Goal: Transaction & Acquisition: Purchase product/service

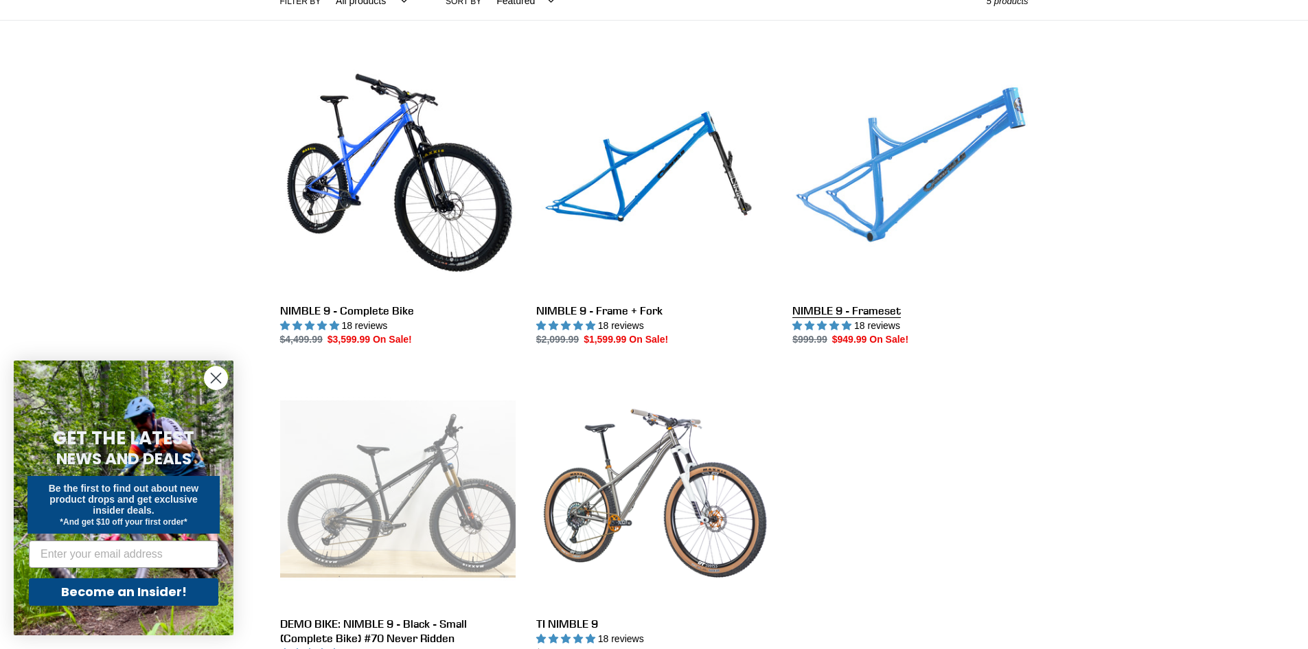
click at [852, 312] on link "NIMBLE 9 - Frameset" at bounding box center [911, 202] width 236 height 289
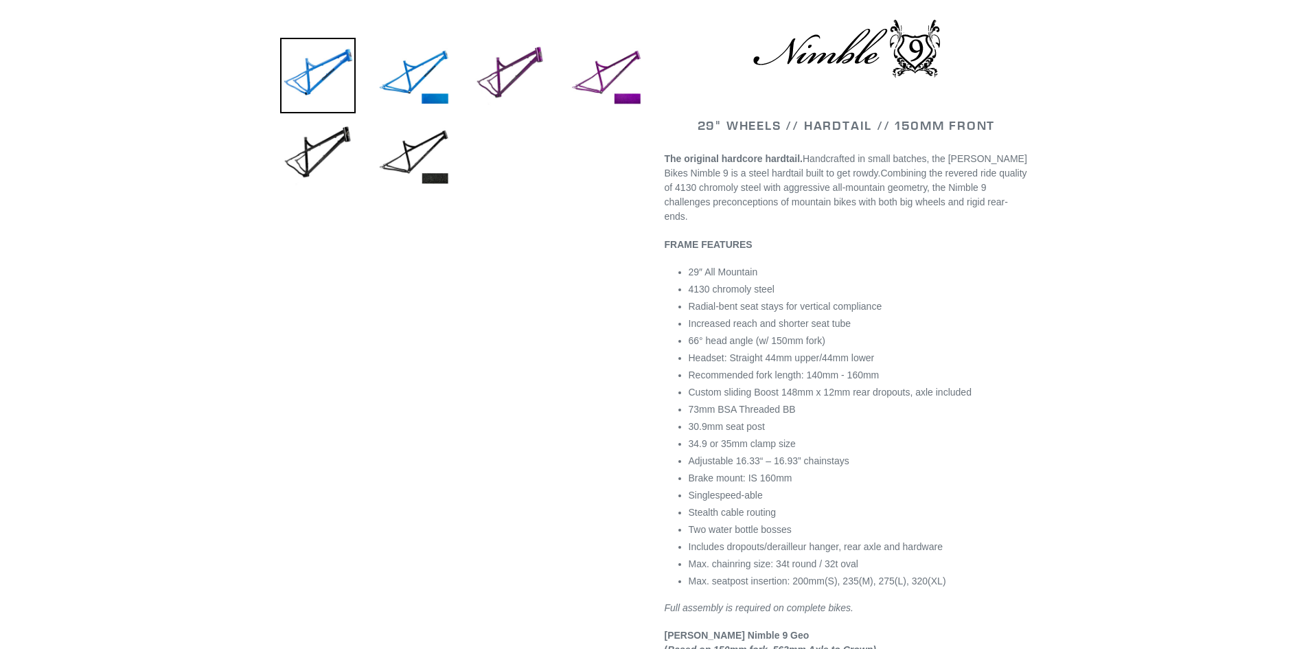
select select "highest-rating"
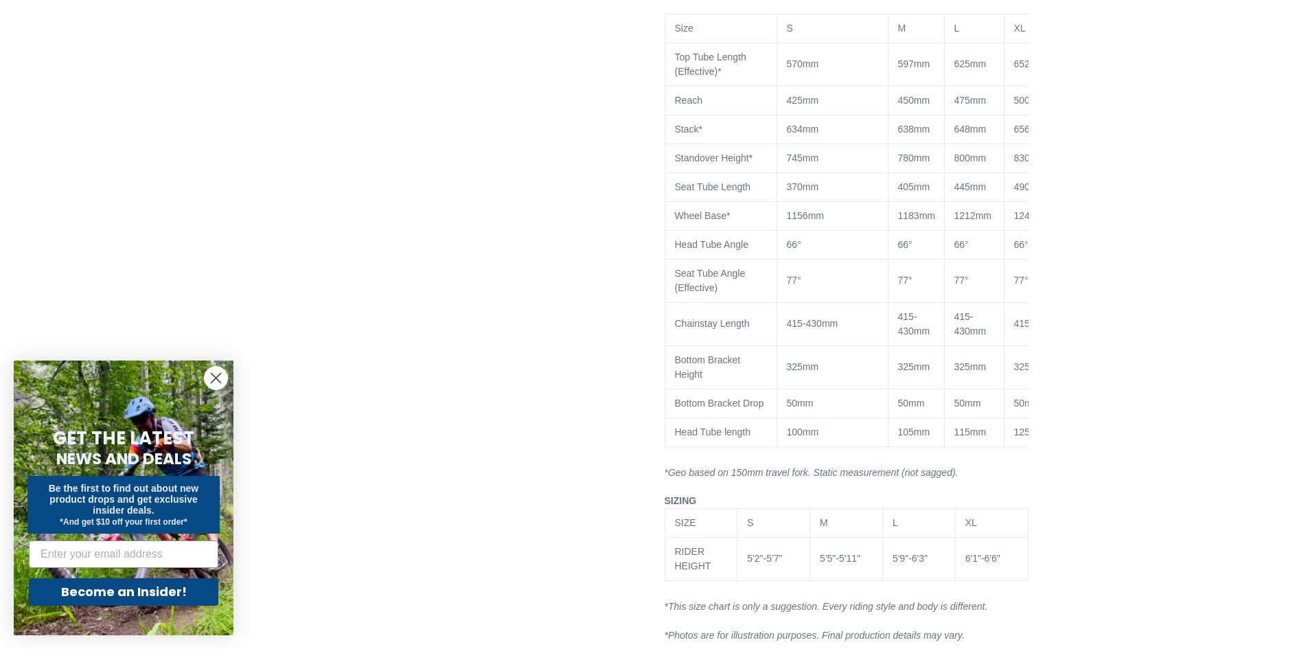
scroll to position [692, 0]
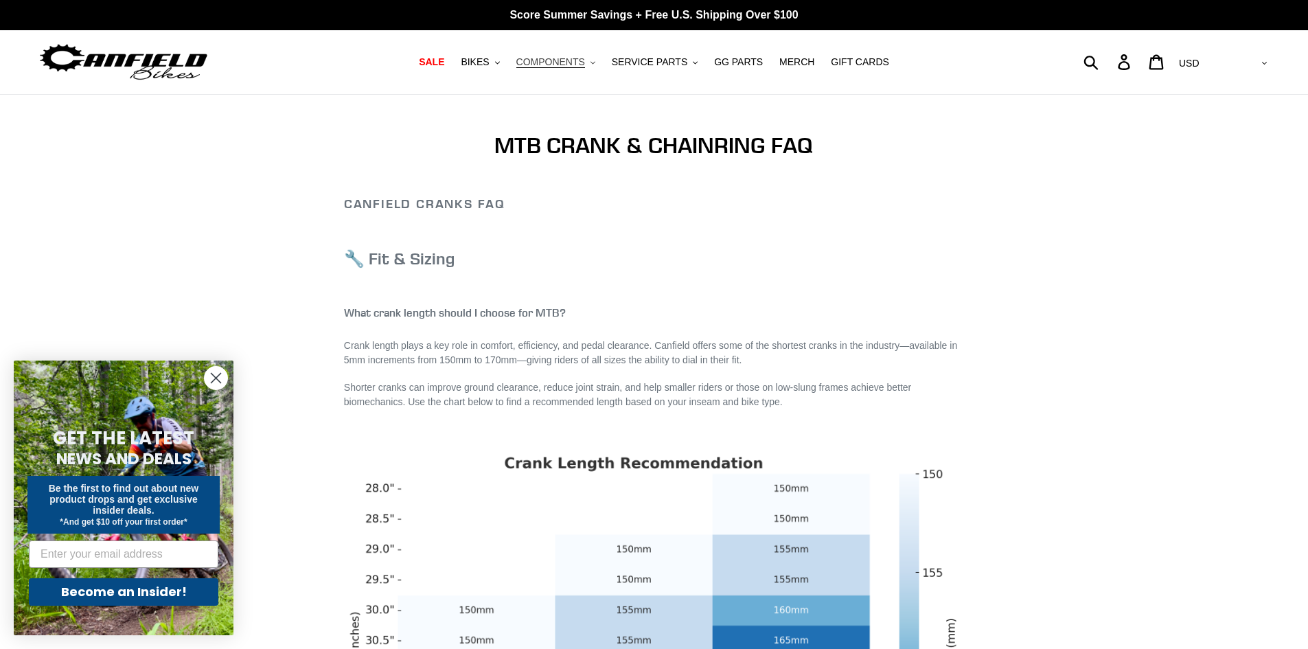
click at [583, 60] on span "COMPONENTS" at bounding box center [550, 62] width 69 height 12
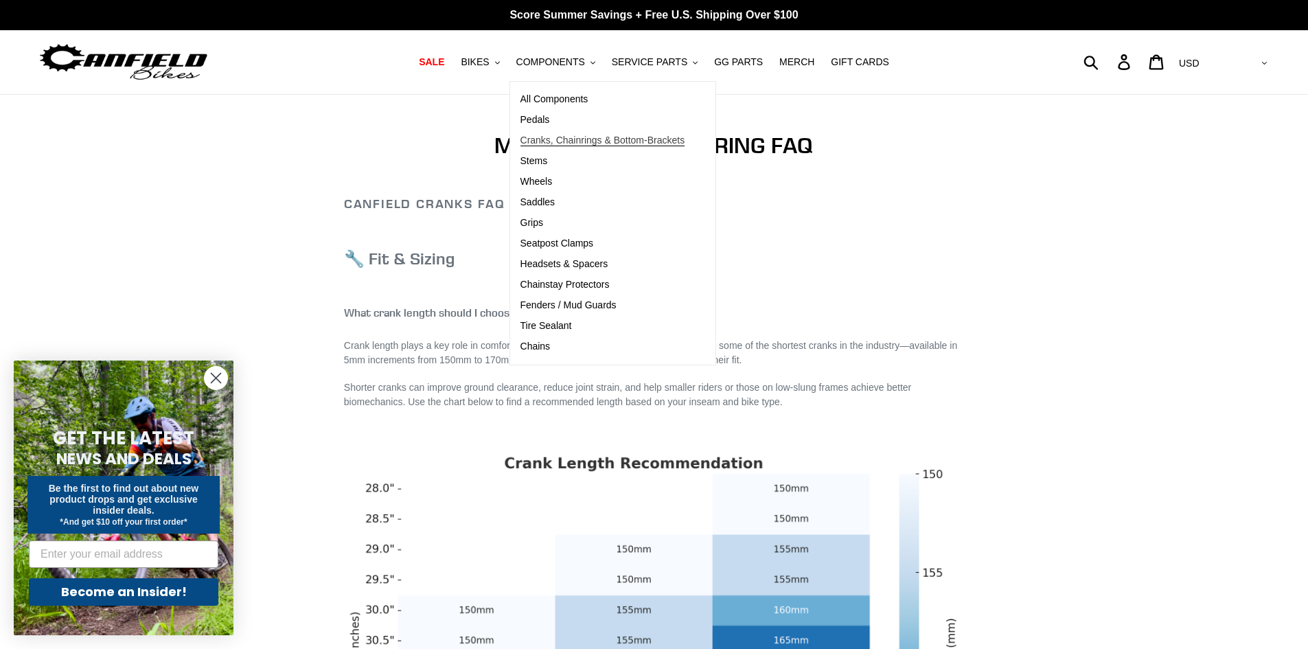
click at [552, 138] on span "Cranks, Chainrings & Bottom-Brackets" at bounding box center [603, 141] width 165 height 12
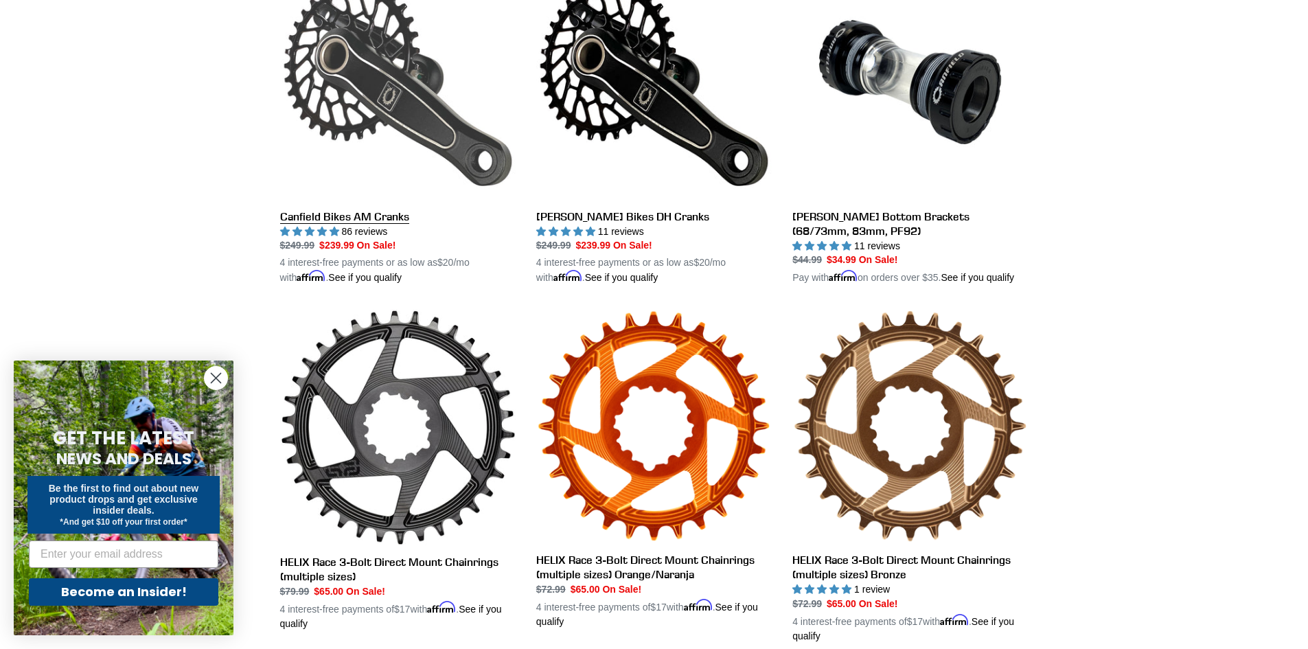
scroll to position [343, 0]
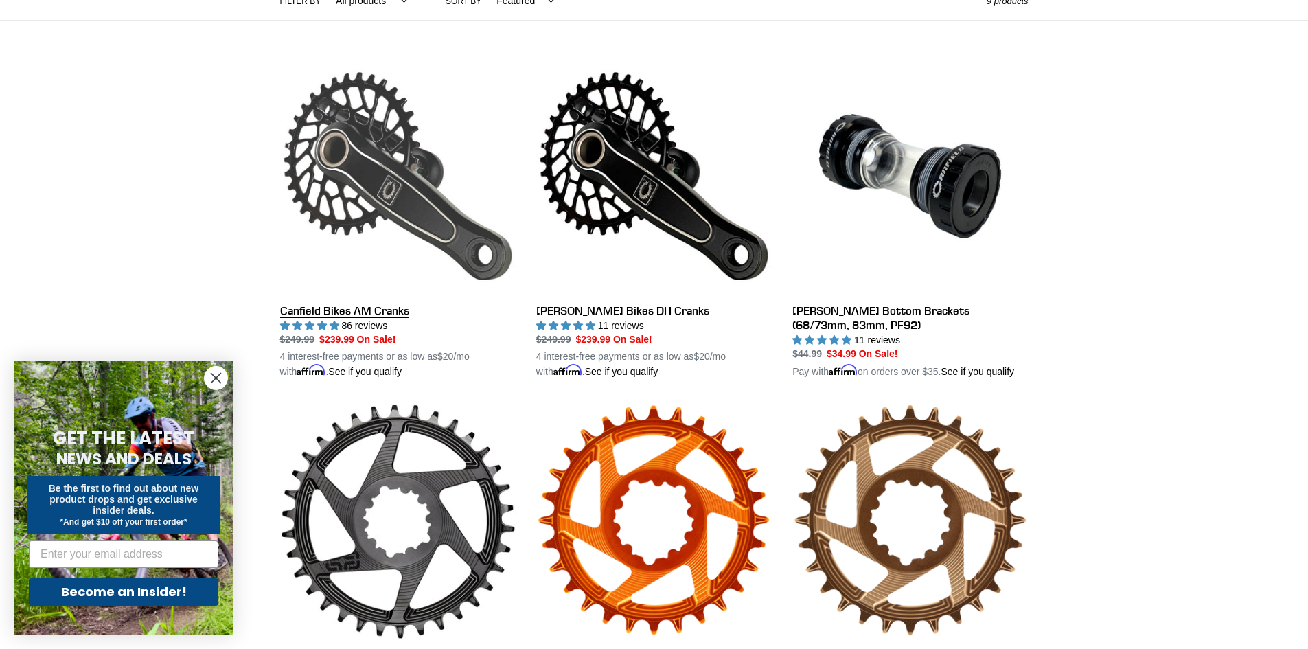
click at [389, 311] on link "Canfield Bikes AM Cranks" at bounding box center [398, 218] width 236 height 321
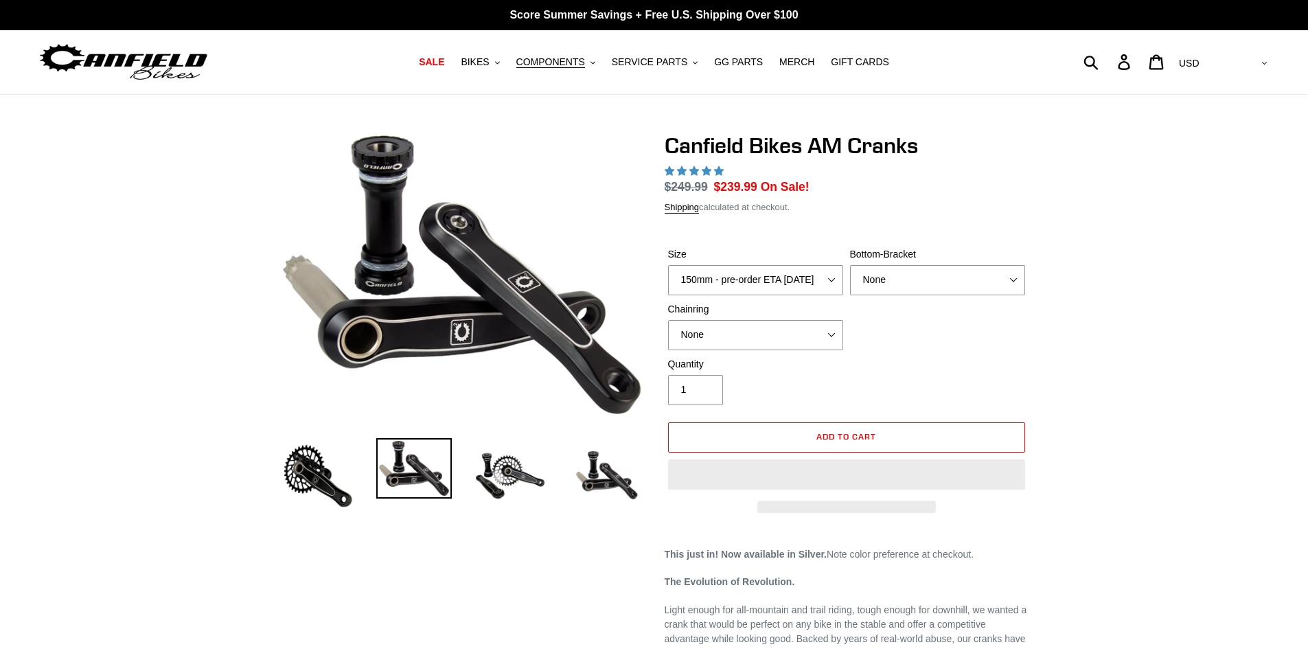
select select "highest-rating"
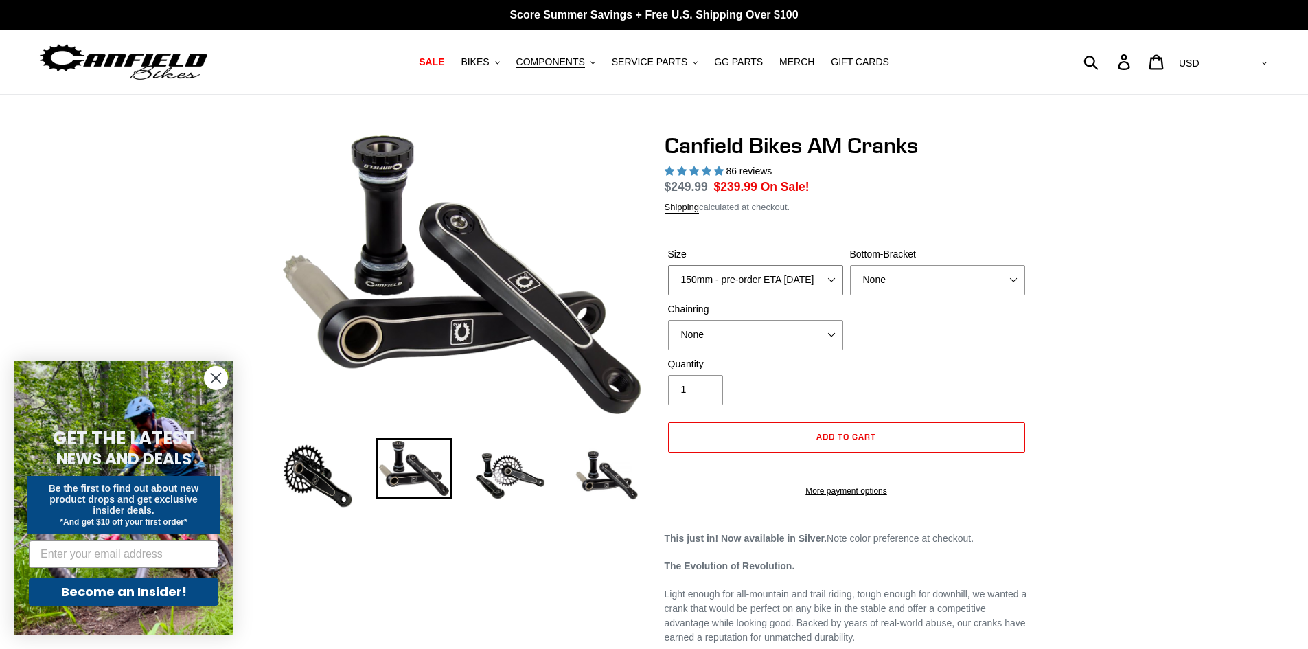
click at [806, 284] on select "150mm - pre-order ETA 9/30/25 155mm - pre-order ETA 9/30/25 160mm - pre-order E…" at bounding box center [755, 280] width 175 height 30
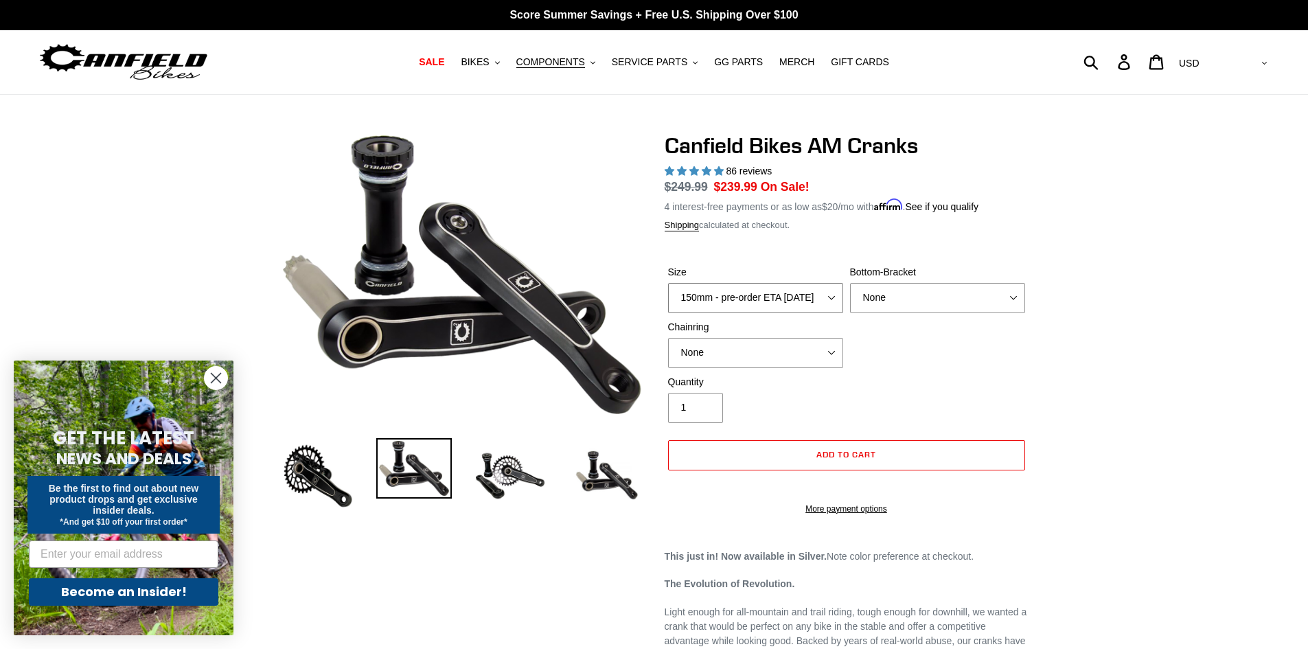
select select "165mm - pre-order ETA 9/30/25"
click at [668, 283] on select "150mm - pre-order ETA 9/30/25 155mm - pre-order ETA 9/30/25 160mm - pre-order E…" at bounding box center [755, 298] width 175 height 30
click at [922, 300] on select "None BSA Threaded 68/73mm Press Fit PF92" at bounding box center [937, 298] width 175 height 30
select select "BSA Threaded 68/73mm"
click at [850, 283] on select "None BSA Threaded 68/73mm Press Fit PF92" at bounding box center [937, 298] width 175 height 30
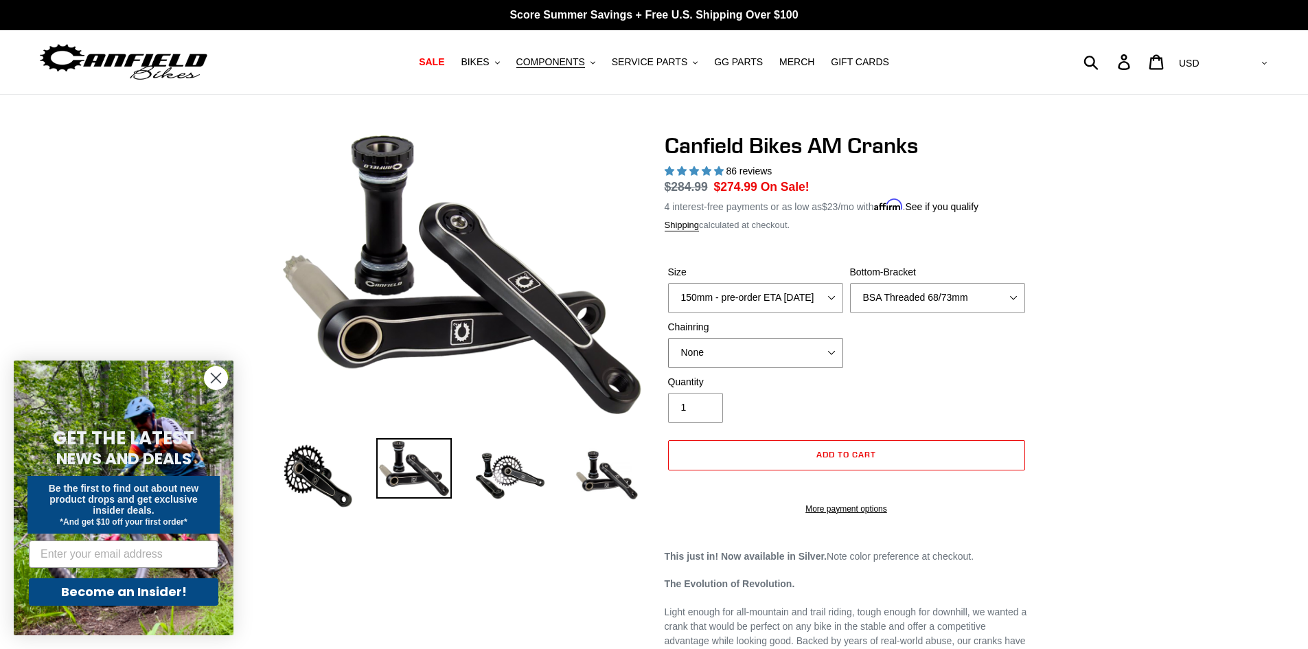
click at [775, 344] on select "None 30t Round (Boost 148) 30t Oval (Boost 148) 32t Round (Boost 148) 32t Oval …" at bounding box center [755, 353] width 175 height 30
click at [668, 338] on select "None 30t Round (Boost 148) 30t Oval (Boost 148) 32t Round (Boost 148) 32t Oval …" at bounding box center [755, 353] width 175 height 30
click at [757, 363] on select "None 30t Round (Boost 148) 30t Oval (Boost 148) 32t Round (Boost 148) 32t Oval …" at bounding box center [755, 353] width 175 height 30
select select "None"
click at [668, 338] on select "None 30t Round (Boost 148) 30t Oval (Boost 148) 32t Round (Boost 148) 32t Oval …" at bounding box center [755, 353] width 175 height 30
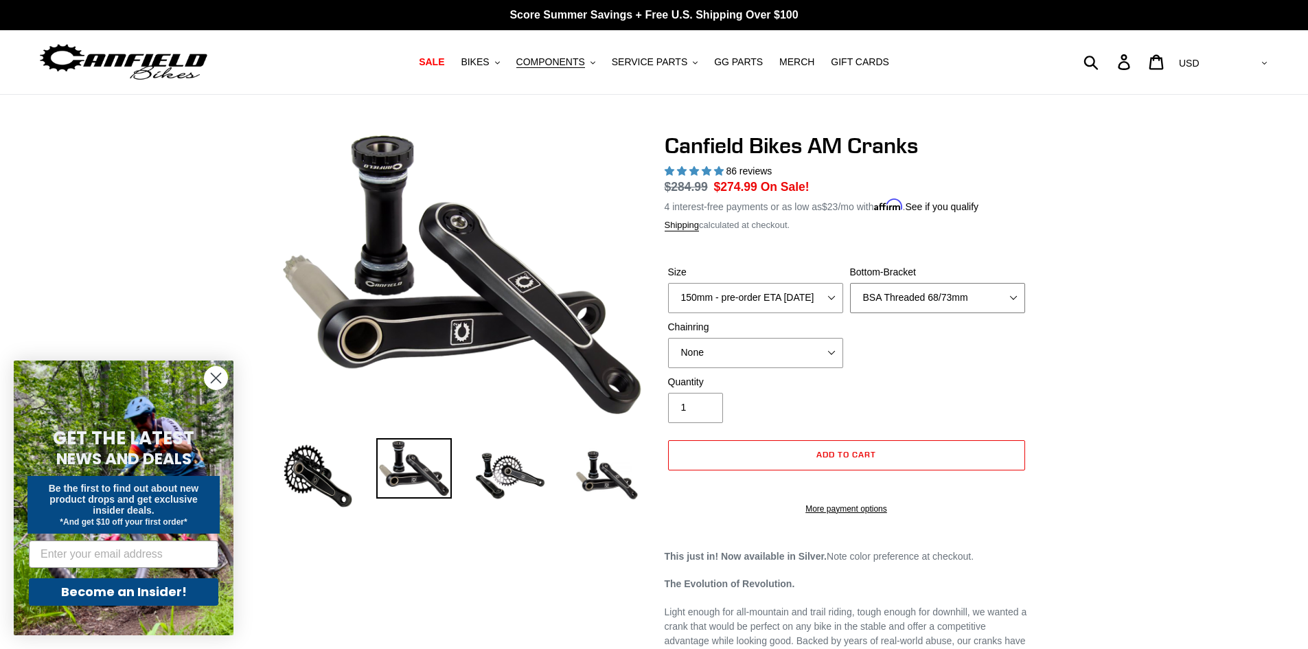
click at [940, 304] on select "None BSA Threaded 68/73mm Press Fit PF92" at bounding box center [937, 298] width 175 height 30
select select "None"
click at [850, 283] on select "None BSA Threaded 68/73mm Press Fit PF92" at bounding box center [937, 298] width 175 height 30
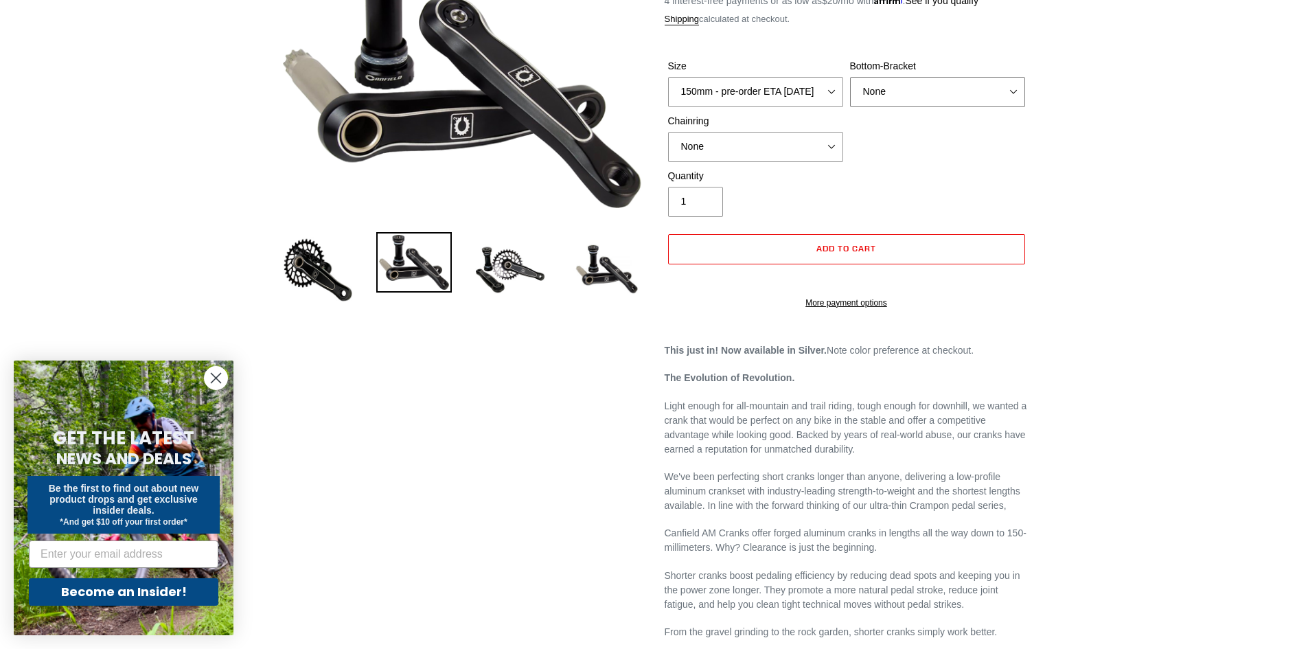
scroll to position [137, 0]
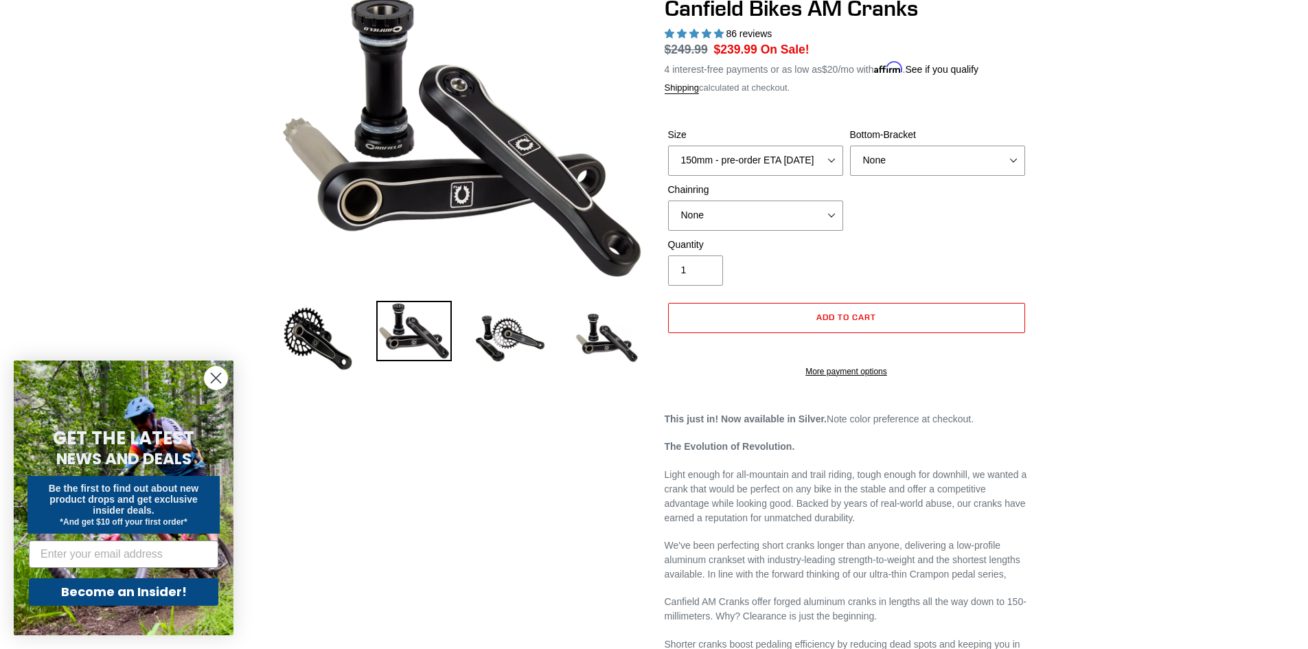
click at [438, 335] on img at bounding box center [414, 331] width 76 height 60
click at [515, 350] on img at bounding box center [511, 339] width 76 height 76
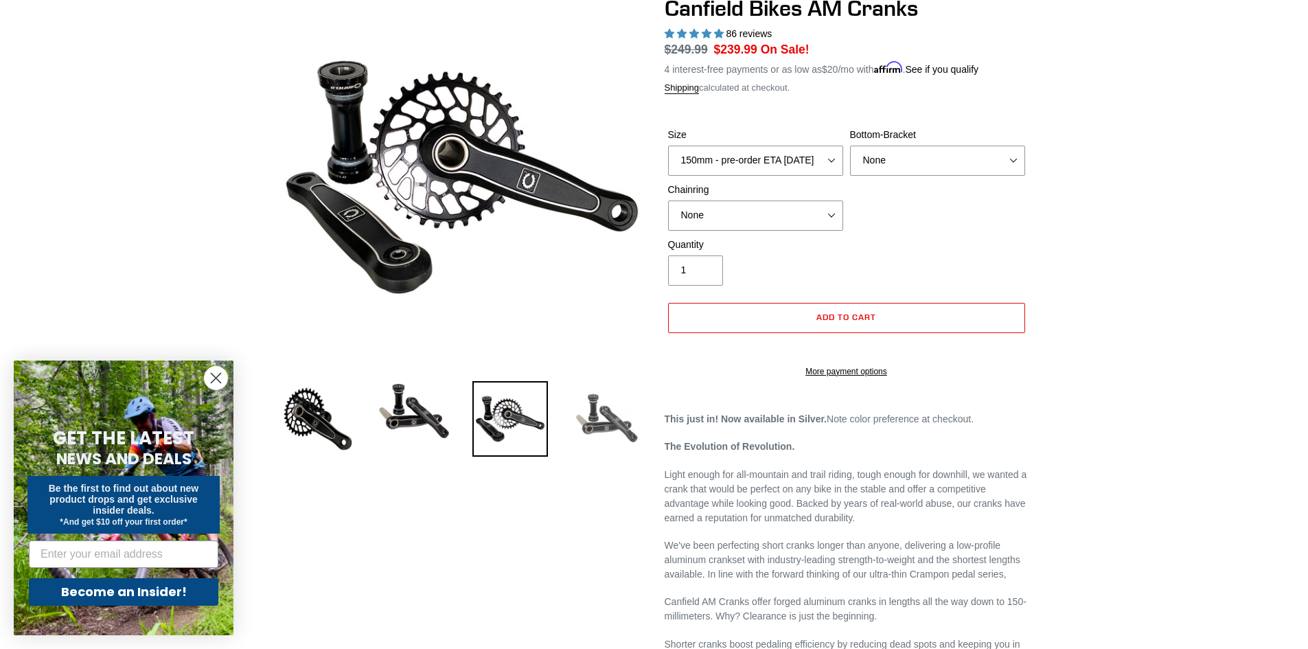
click at [624, 435] on img at bounding box center [607, 419] width 76 height 76
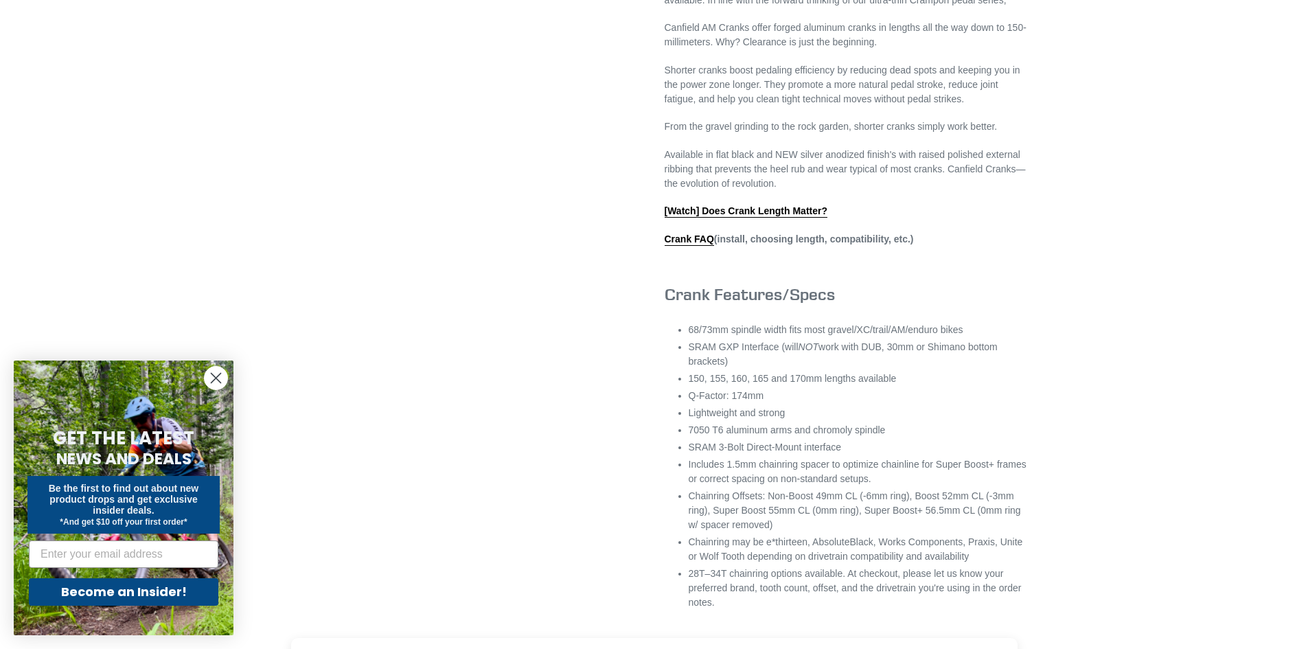
scroll to position [687, 0]
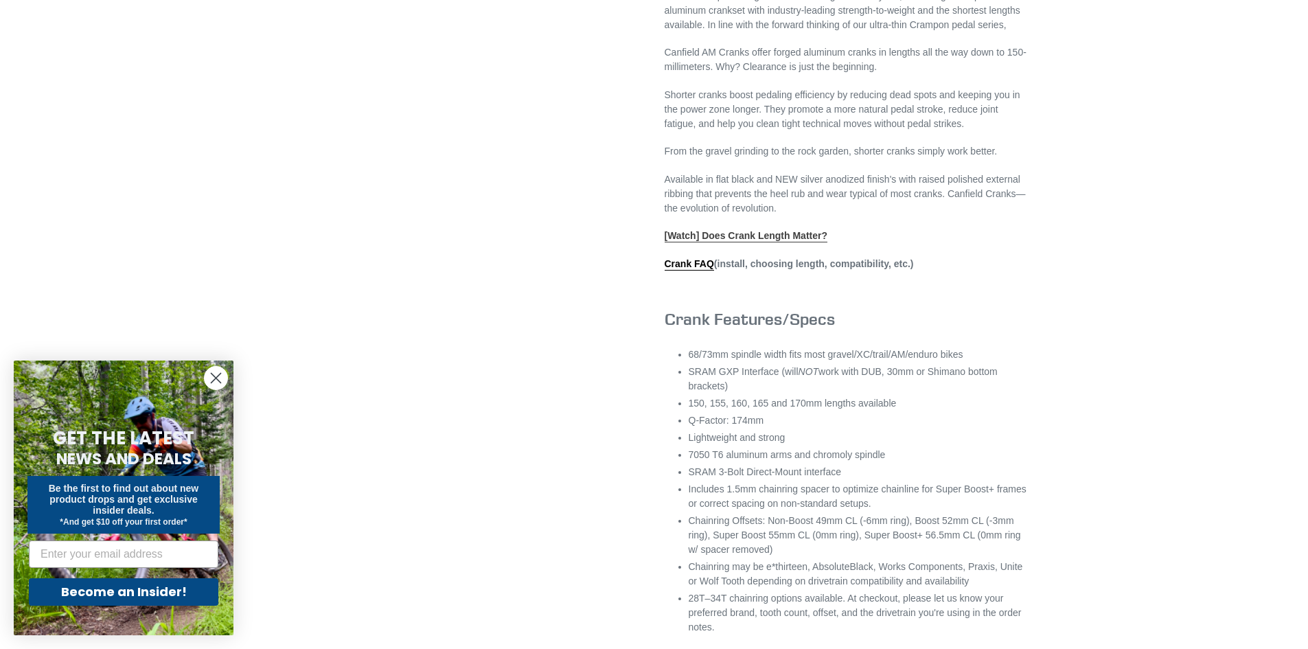
click at [714, 242] on link "[Watch] Does Crank Length Matter?" at bounding box center [746, 236] width 163 height 12
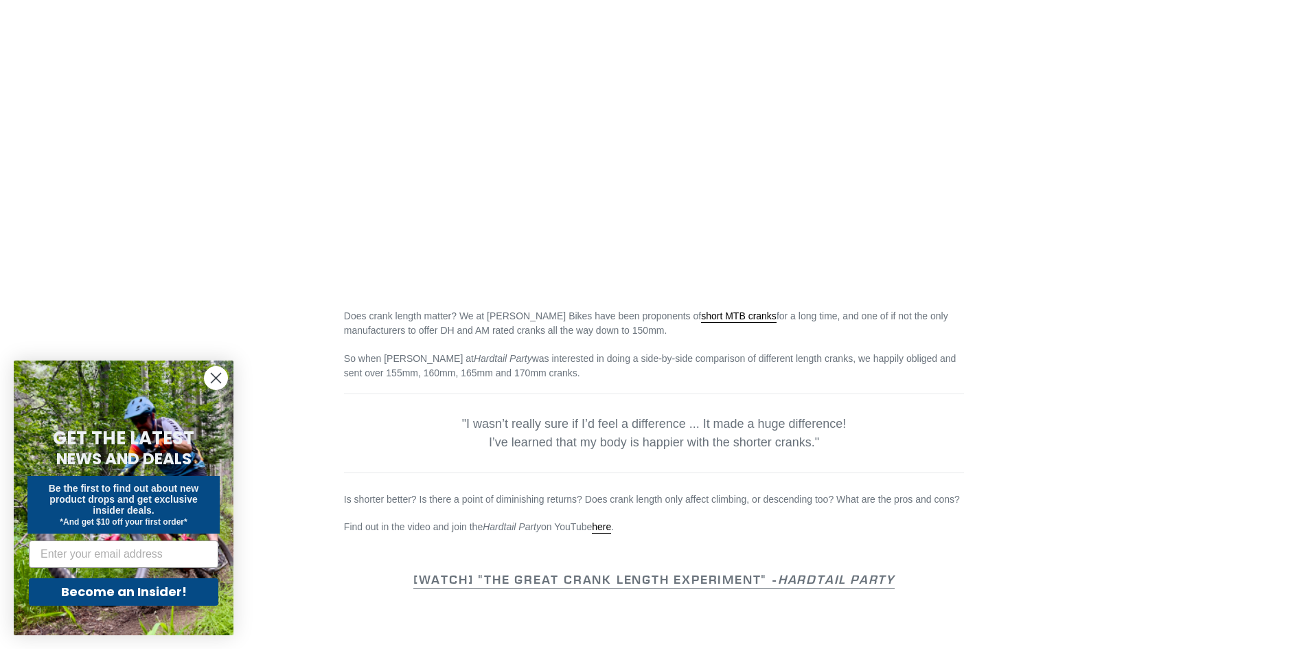
scroll to position [275, 0]
